Goal: Information Seeking & Learning: Learn about a topic

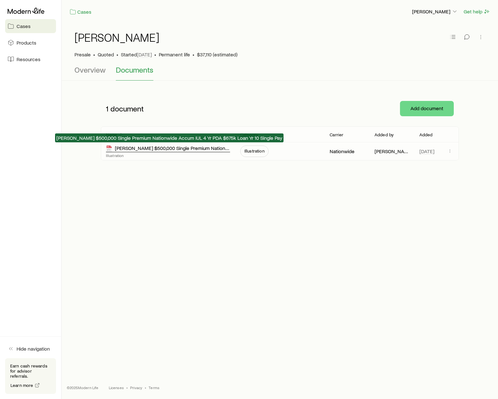
click at [151, 150] on div "[PERSON_NAME] $500,000 Single Premium Nationwide Accum IUL 4 Yr PDA $675k Loan …" at bounding box center [168, 148] width 124 height 7
click at [129, 149] on div "[PERSON_NAME] $500,000 Single Premium Nationwide Accum IUL 4 Yr PDA $675k Loan …" at bounding box center [168, 148] width 124 height 7
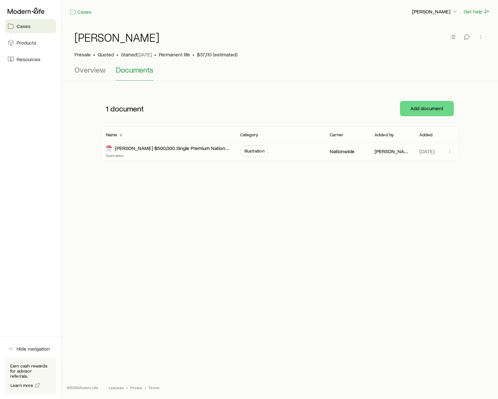
click at [258, 151] on span "Illustration" at bounding box center [254, 150] width 20 height 5
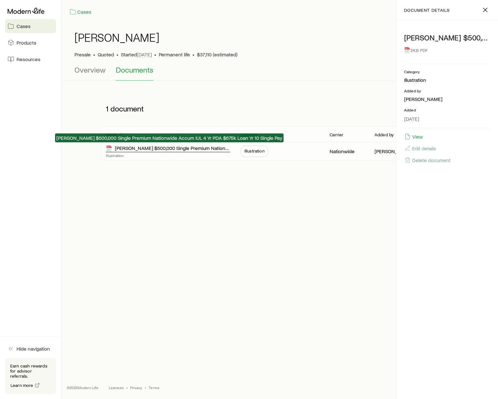
click at [139, 150] on div "[PERSON_NAME] $500,000 Single Premium Nationwide Accum IUL 4 Yr PDA $675k Loan …" at bounding box center [168, 148] width 124 height 7
click at [166, 149] on div "[PERSON_NAME] $500,000 Single Premium Nationwide Accum IUL 4 Yr PDA $675k Loan …" at bounding box center [168, 148] width 124 height 7
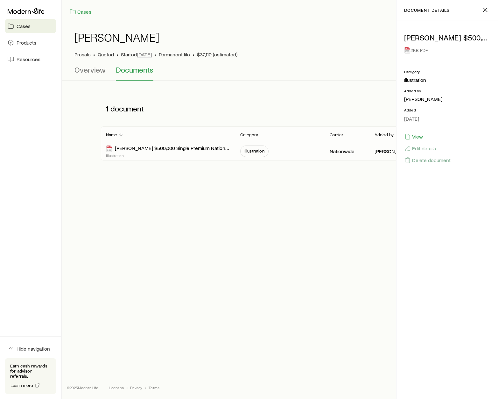
click at [214, 237] on div "Cases [PERSON_NAME] Get help [PERSON_NAME] Presale • Quoted • Started [DATE] • …" at bounding box center [280, 178] width 436 height 356
click at [409, 49] on icon at bounding box center [407, 50] width 5 height 6
click at [141, 70] on span "Documents" at bounding box center [135, 69] width 38 height 9
click at [133, 70] on span "Documents" at bounding box center [135, 69] width 38 height 9
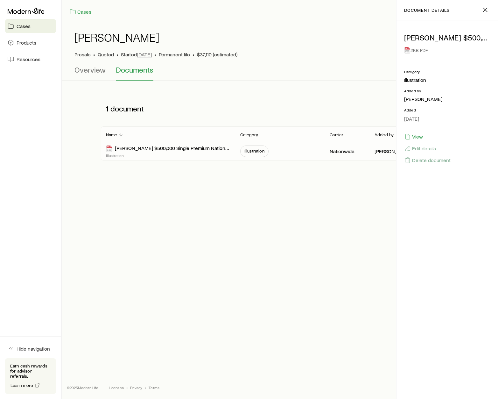
click at [133, 70] on span "Documents" at bounding box center [135, 69] width 38 height 9
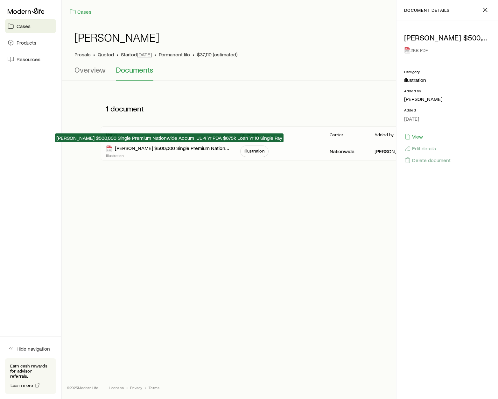
click at [141, 148] on div "[PERSON_NAME] $500,000 Single Premium Nationwide Accum IUL 4 Yr PDA $675k Loan …" at bounding box center [168, 148] width 124 height 7
click at [181, 152] on div "[PERSON_NAME] $500,000 Single Premium Nationwide Accum IUL 4 Yr PDA $675k Loan …" at bounding box center [168, 148] width 124 height 7
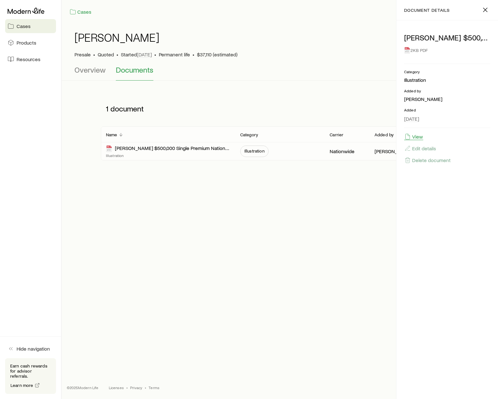
click at [417, 137] on button "View" at bounding box center [413, 136] width 19 height 7
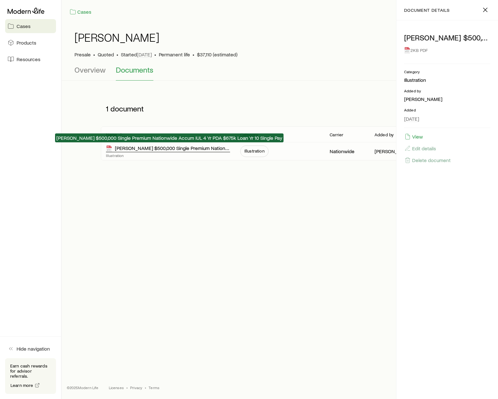
click at [180, 147] on div "[PERSON_NAME] $500,000 Single Premium Nationwide Accum IUL 4 Yr PDA $675k Loan …" at bounding box center [168, 148] width 124 height 7
click at [160, 147] on div "[PERSON_NAME] $500,000 Single Premium Nationwide Accum IUL 4 Yr PDA $675k Loan …" at bounding box center [168, 148] width 124 height 7
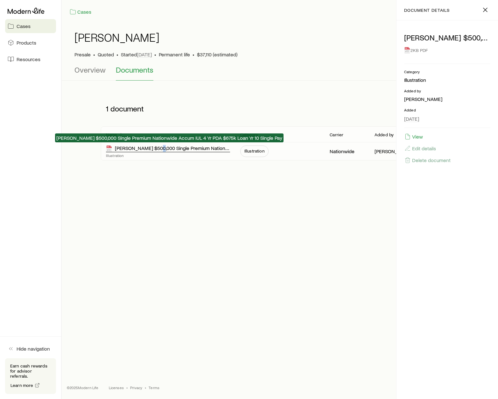
click at [160, 147] on div "[PERSON_NAME] $500,000 Single Premium Nationwide Accum IUL 4 Yr PDA $675k Loan …" at bounding box center [168, 148] width 124 height 7
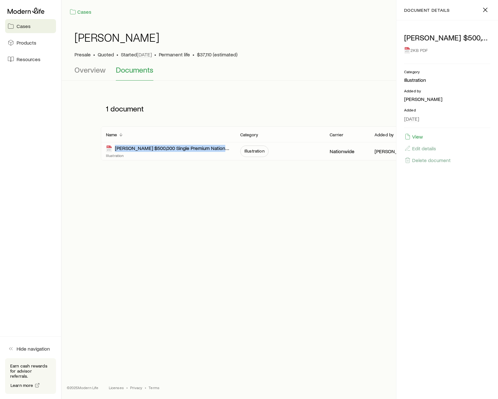
click at [256, 150] on span "Illustration" at bounding box center [254, 150] width 20 height 5
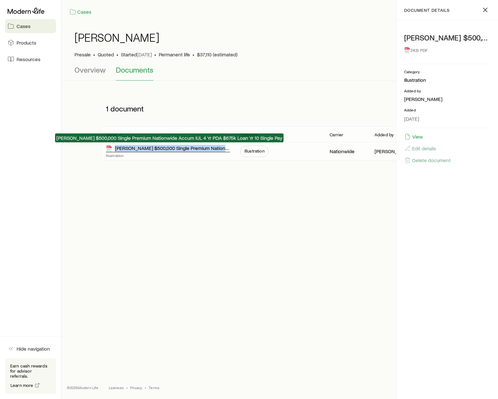
click at [152, 149] on div "[PERSON_NAME] $500,000 Single Premium Nationwide Accum IUL 4 Yr PDA $675k Loan …" at bounding box center [168, 148] width 124 height 7
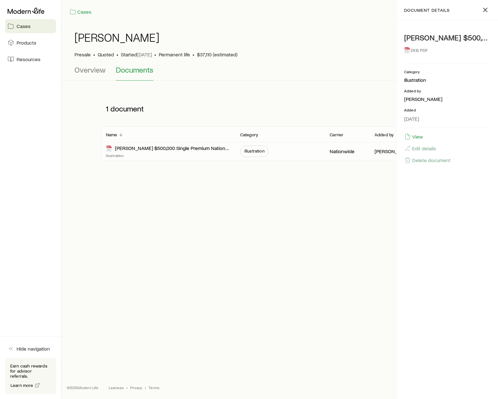
click at [128, 70] on span "Documents" at bounding box center [135, 69] width 38 height 9
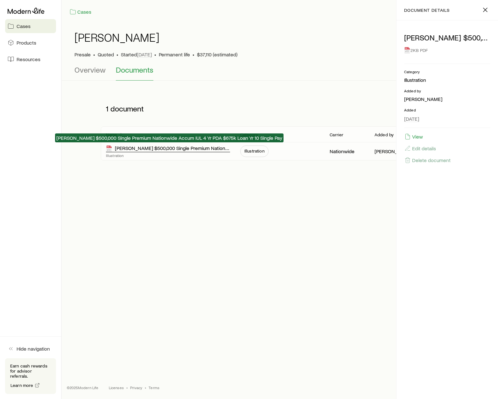
click at [148, 148] on div "[PERSON_NAME] $500,000 Single Premium Nationwide Accum IUL 4 Yr PDA $675k Loan …" at bounding box center [168, 148] width 124 height 7
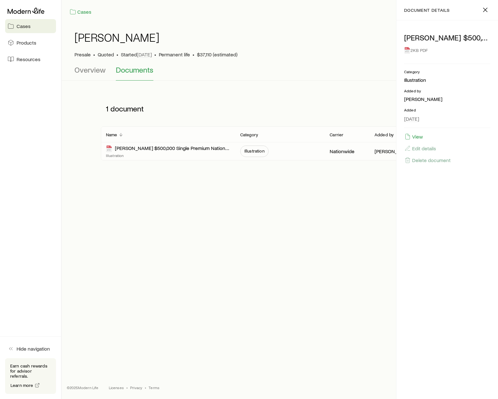
click at [407, 49] on icon at bounding box center [407, 50] width 5 height 6
click at [485, 9] on icon "button" at bounding box center [486, 10] width 8 height 8
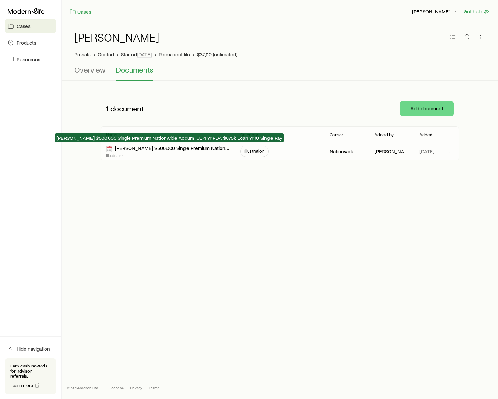
click at [147, 148] on div "[PERSON_NAME] $500,000 Single Premium Nationwide Accum IUL 4 Yr PDA $675k Loan …" at bounding box center [168, 148] width 124 height 7
